Goal: Navigation & Orientation: Find specific page/section

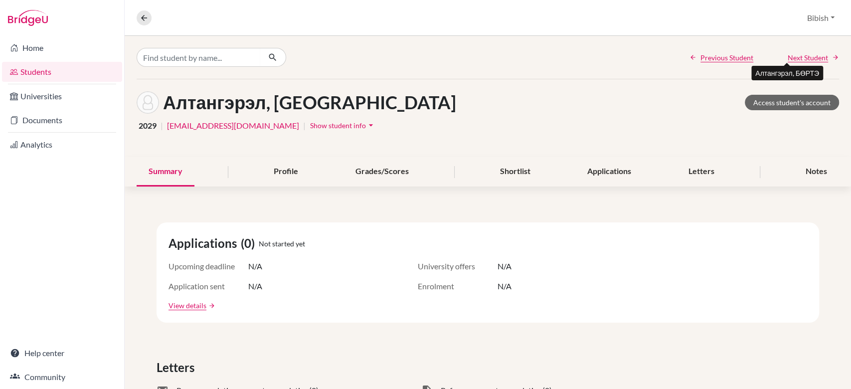
click at [795, 61] on span "Next Student" at bounding box center [808, 57] width 40 height 10
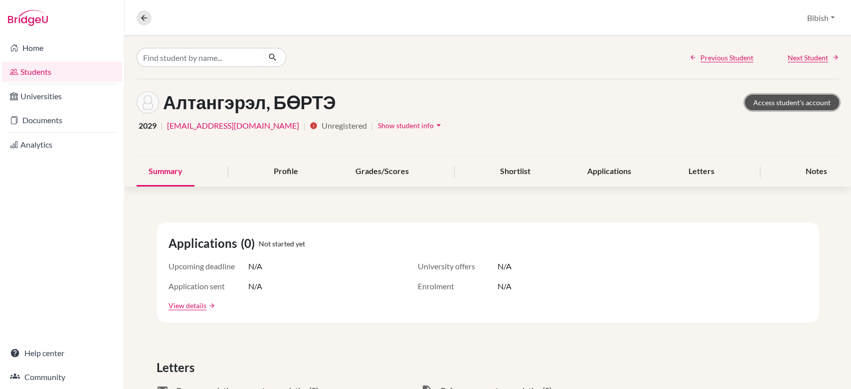
click at [782, 102] on link "Access student's account" at bounding box center [792, 102] width 94 height 15
click at [800, 58] on span "Next Student" at bounding box center [808, 57] width 40 height 10
click at [767, 102] on link "Access student's account" at bounding box center [792, 102] width 94 height 15
